Goal: Information Seeking & Learning: Learn about a topic

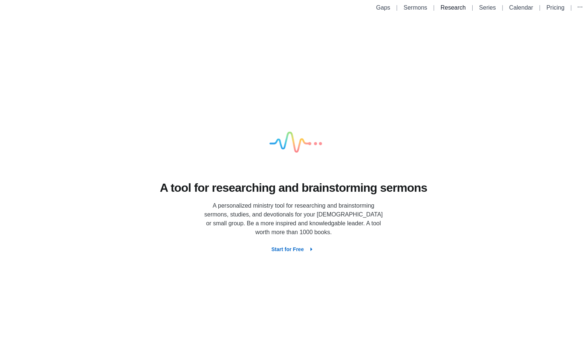
click at [458, 10] on link "Research" at bounding box center [453, 7] width 25 height 6
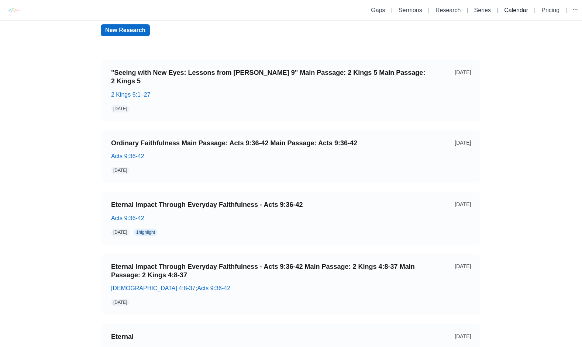
click at [511, 13] on link "Calendar" at bounding box center [516, 10] width 24 height 6
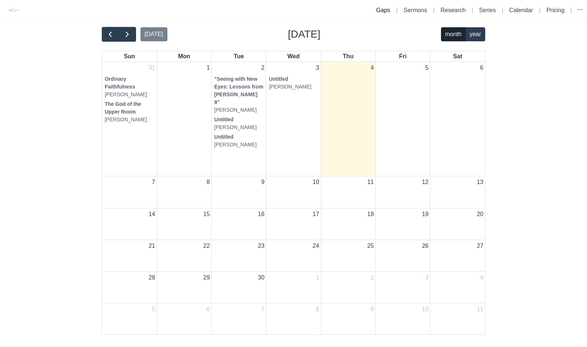
click at [386, 11] on link "Gaps" at bounding box center [383, 10] width 14 height 6
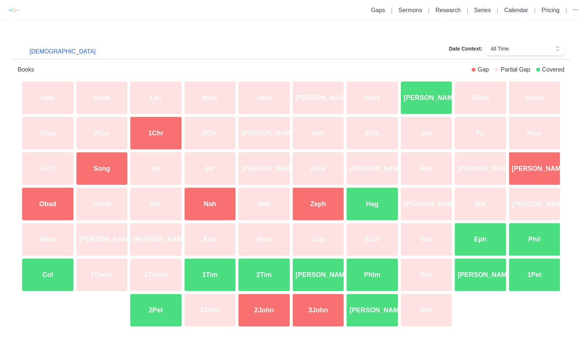
click at [417, 85] on div "[PERSON_NAME]" at bounding box center [426, 97] width 54 height 35
